Goal: Task Accomplishment & Management: Complete application form

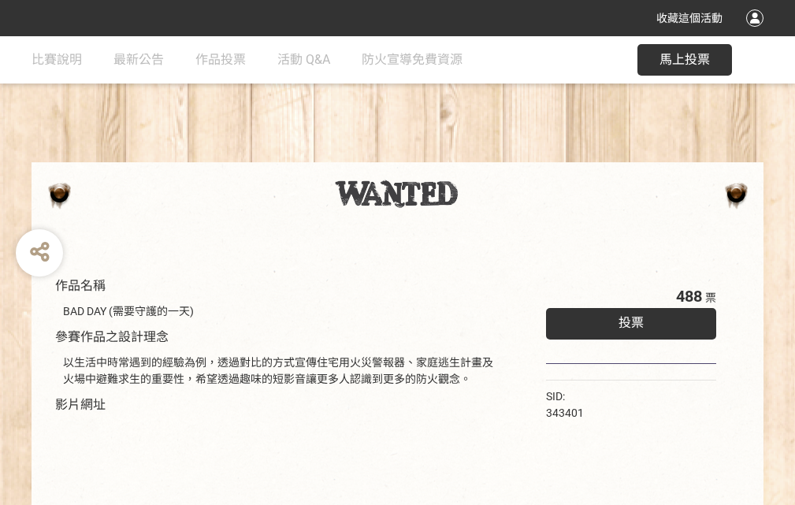
click at [757, 33] on div "收藏這個活動" at bounding box center [397, 18] width 795 height 36
click at [493, 155] on div "作品名稱 BAD DAY (需要守護的一天) 參賽作品之設計理念 以生活中時常遇到的經驗為例，透過對比的方式宣傳住宅用火災警報器、家庭逃生計畫及火場中避難求生…" at bounding box center [397, 367] width 795 height 663
click at [627, 319] on span "投票" at bounding box center [631, 322] width 25 height 15
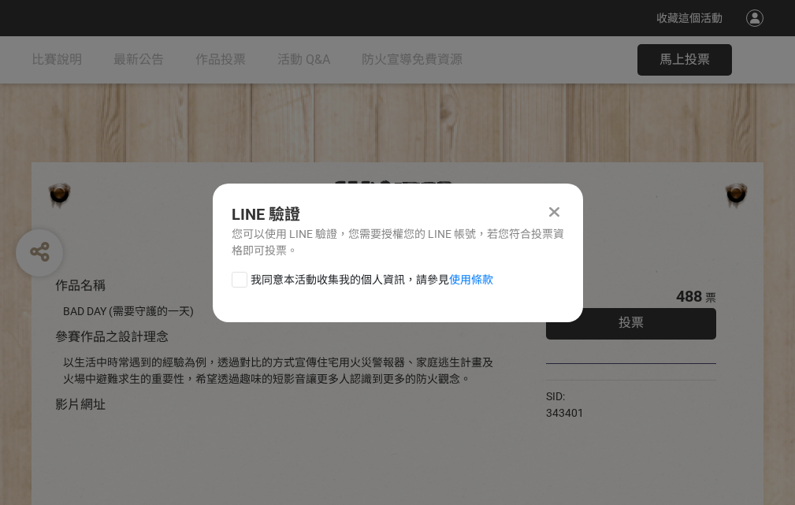
click at [238, 277] on div at bounding box center [240, 280] width 16 height 16
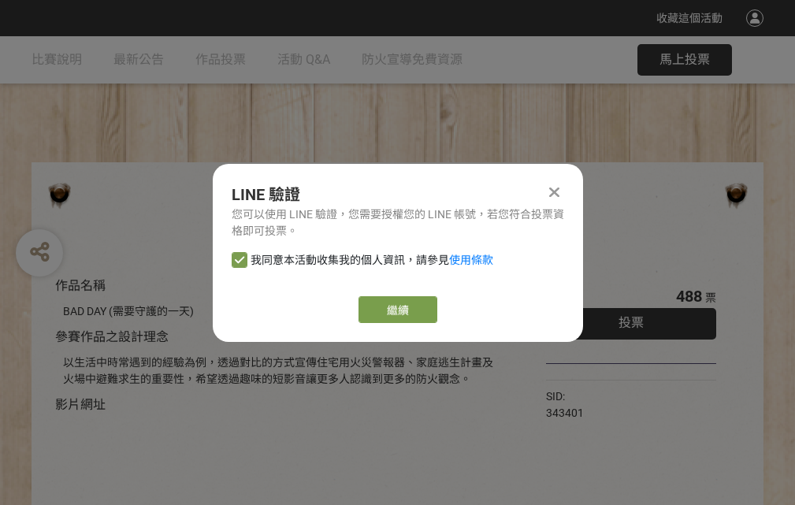
checkbox input "true"
click at [396, 310] on link "繼續" at bounding box center [398, 309] width 79 height 27
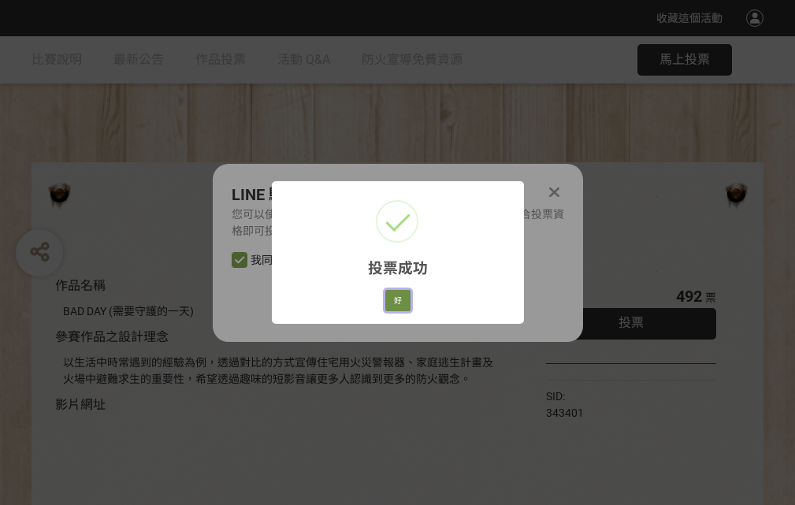
click at [393, 298] on button "好" at bounding box center [397, 301] width 25 height 22
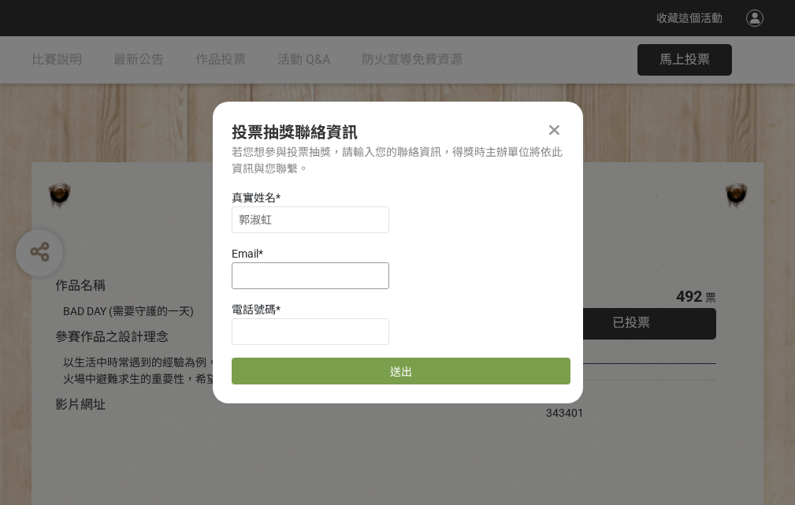
click at [315, 275] on input at bounding box center [311, 275] width 158 height 27
type input "[EMAIL_ADDRESS][DOMAIN_NAME]"
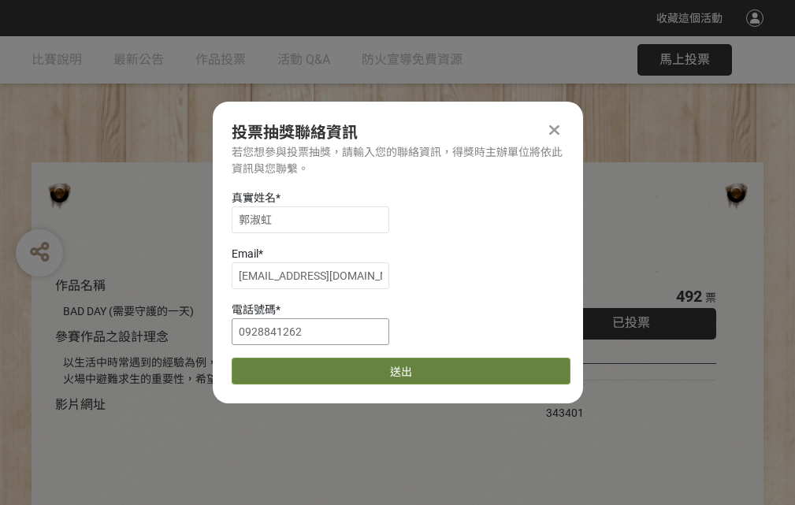
type input "0928841262"
click at [277, 366] on button "送出" at bounding box center [401, 371] width 339 height 27
